Goal: Information Seeking & Learning: Learn about a topic

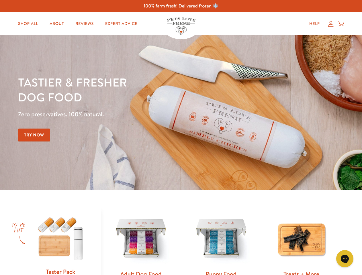
click at [181, 138] on div "Tastier & fresher dog food Zero preservatives. 100% natural. Try Now" at bounding box center [126, 113] width 217 height 76
click at [345, 259] on icon "Gorgias live chat" at bounding box center [344, 258] width 5 height 5
